Goal: Transaction & Acquisition: Obtain resource

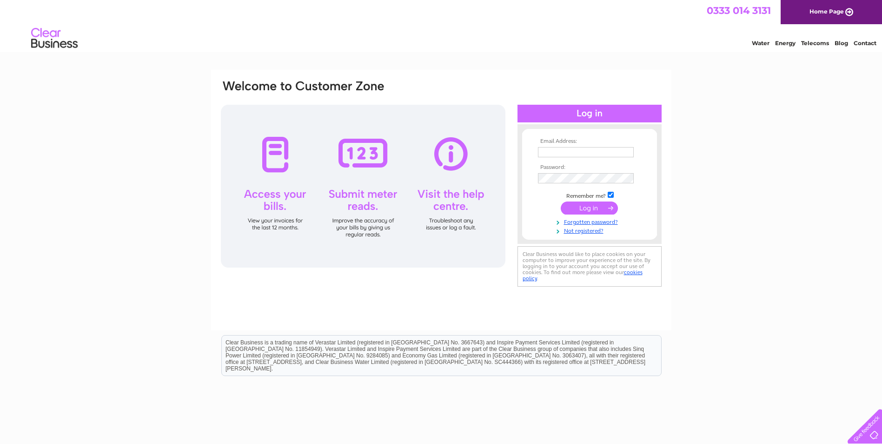
type input "[EMAIL_ADDRESS][DOMAIN_NAME]"
click at [600, 204] on input "submit" at bounding box center [589, 207] width 57 height 13
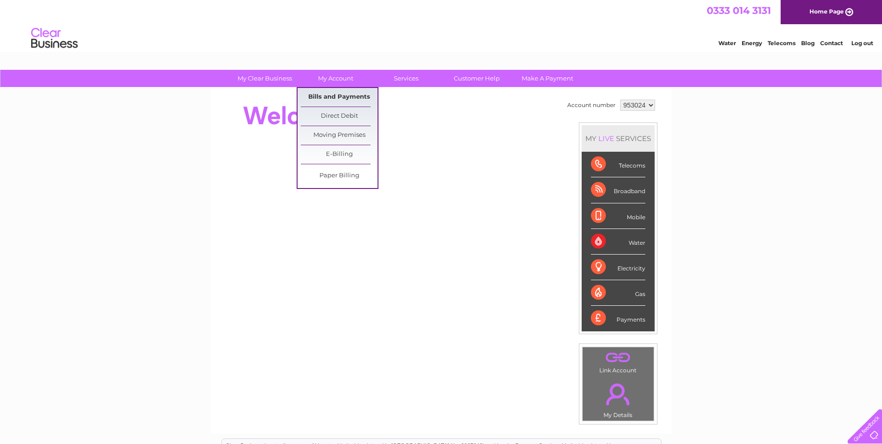
click at [334, 94] on link "Bills and Payments" at bounding box center [339, 97] width 77 height 19
click at [339, 97] on link "Bills and Payments" at bounding box center [339, 97] width 77 height 19
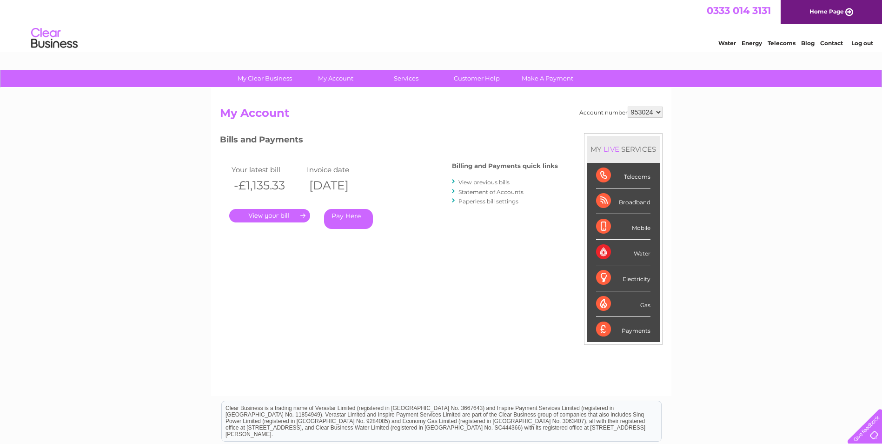
click at [641, 112] on select "953024 966413 969075 995059" at bounding box center [645, 111] width 35 height 11
select select "969075"
click at [628, 106] on select "953024 966413 969075 995059" at bounding box center [645, 111] width 35 height 11
click at [286, 215] on link "." at bounding box center [269, 215] width 81 height 13
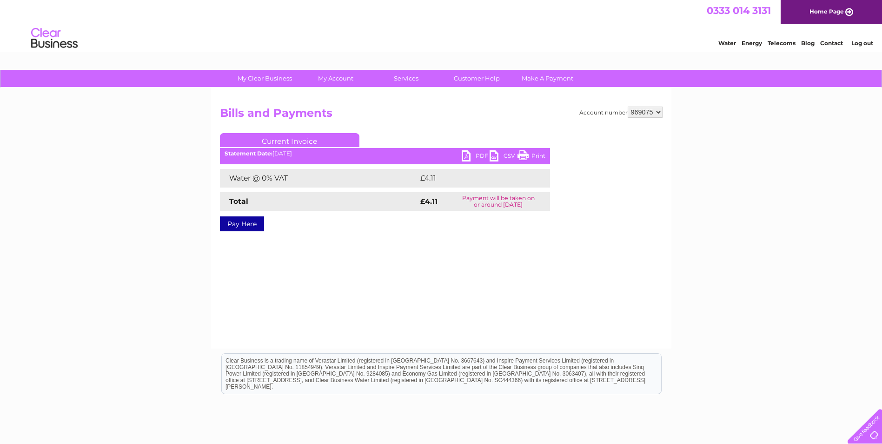
click at [476, 158] on link "PDF" at bounding box center [476, 156] width 28 height 13
